Goal: Find contact information: Find contact information

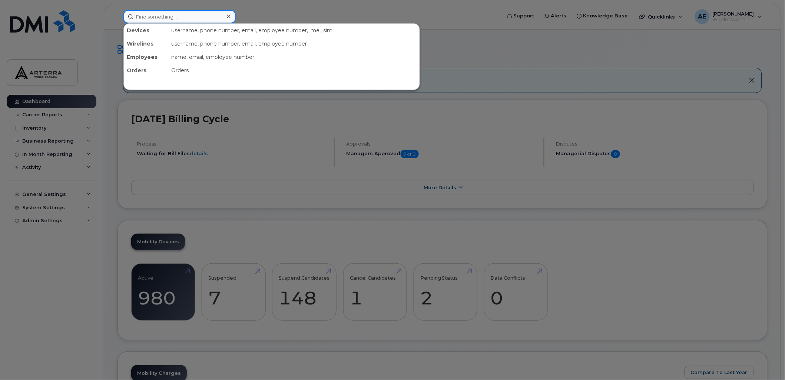
click at [176, 15] on input at bounding box center [179, 16] width 112 height 13
drag, startPoint x: 644, startPoint y: 50, endPoint x: 707, endPoint y: 50, distance: 63.8
click at [645, 49] on div at bounding box center [392, 190] width 785 height 380
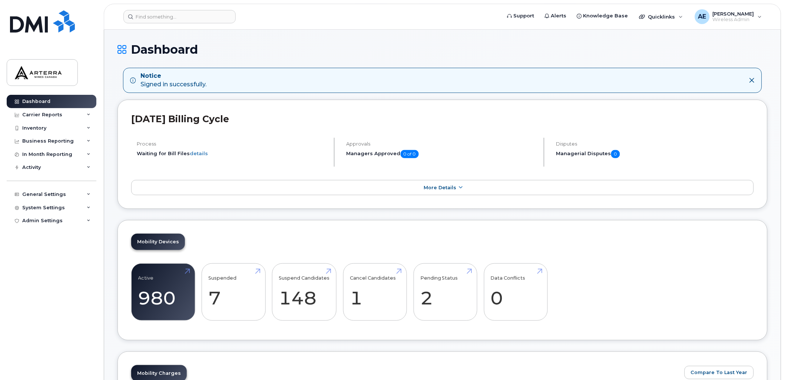
click at [753, 80] on icon at bounding box center [752, 80] width 6 height 6
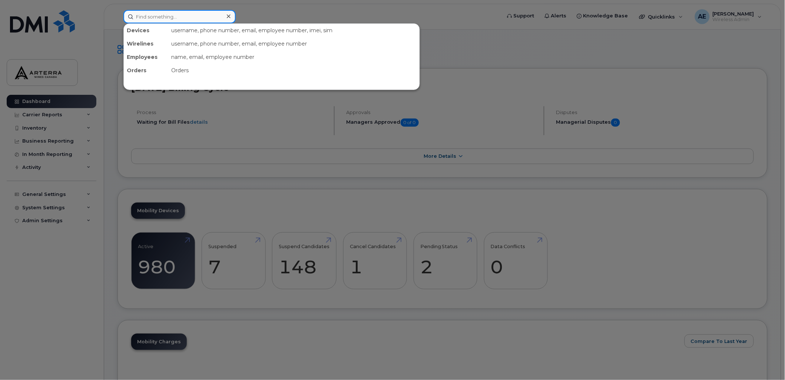
click at [161, 20] on input at bounding box center [179, 16] width 112 height 13
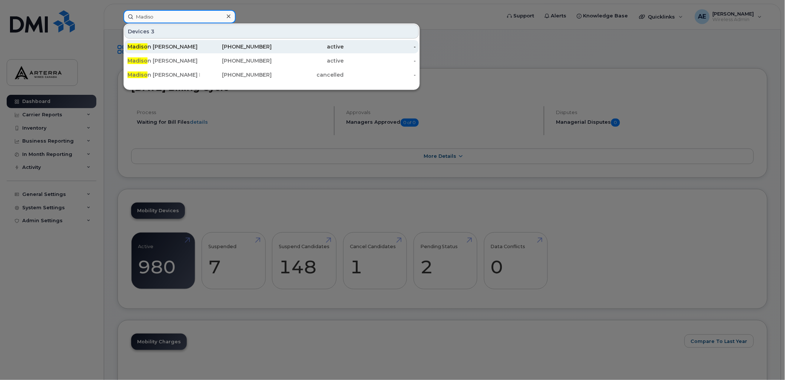
type input "Madiso"
click at [167, 45] on div "Madiso n [PERSON_NAME]" at bounding box center [164, 46] width 72 height 7
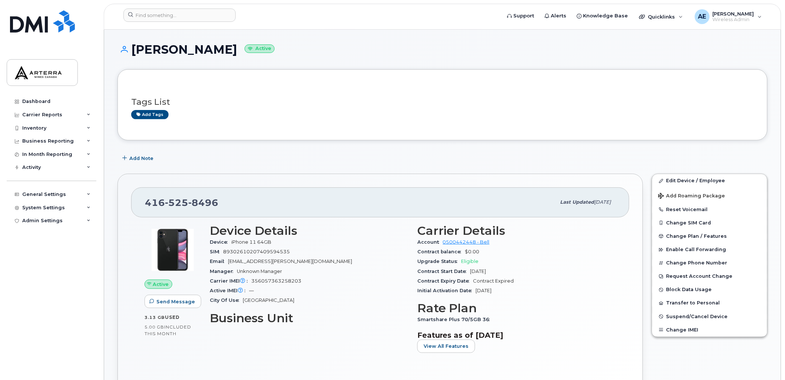
click at [219, 204] on div "416 525 8496" at bounding box center [350, 203] width 411 height 16
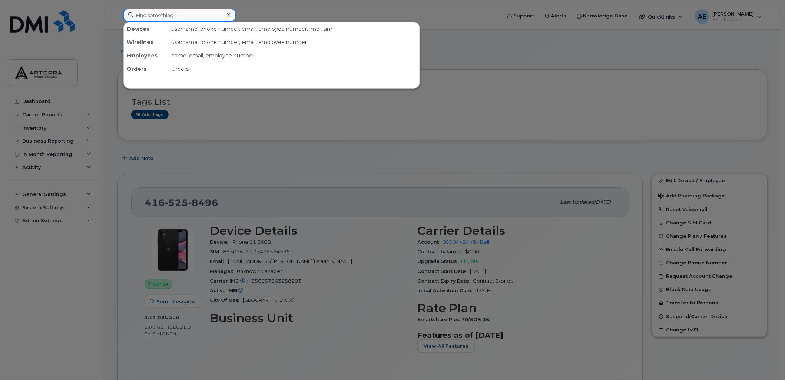
paste input "2895475597"
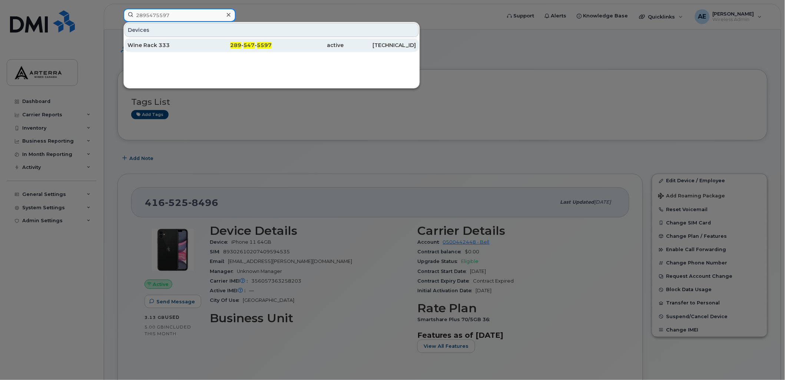
type input "2895475597"
click at [164, 47] on div "Wine Rack 333" at bounding box center [164, 45] width 72 height 7
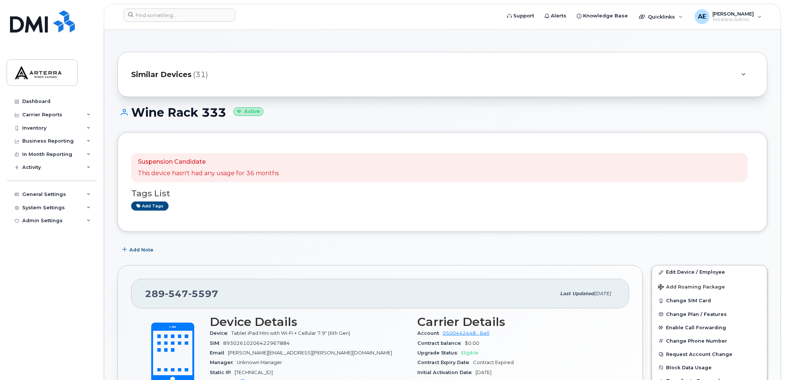
scroll to position [41, 0]
